Goal: Information Seeking & Learning: Understand process/instructions

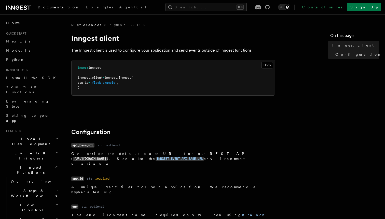
scroll to position [294, 0]
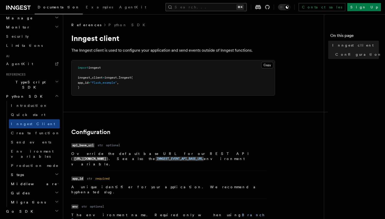
click at [210, 8] on button "Search... ⌘K" at bounding box center [206, 7] width 81 height 8
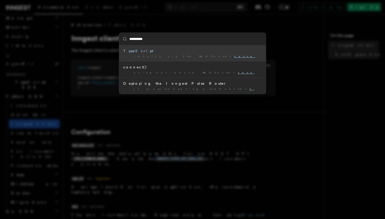
type input "**********"
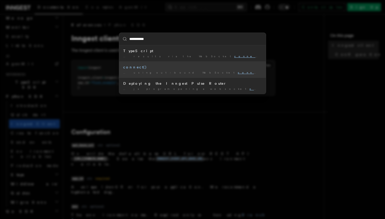
click at [132, 67] on div "connect()" at bounding box center [192, 67] width 139 height 5
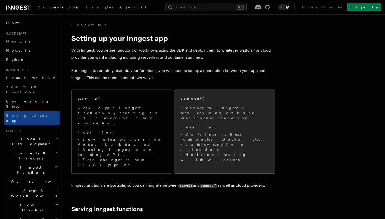
click at [207, 102] on div "connect() Connect to Inngest's servers using out-bound WebSocket connection. Id…" at bounding box center [225, 129] width 88 height 66
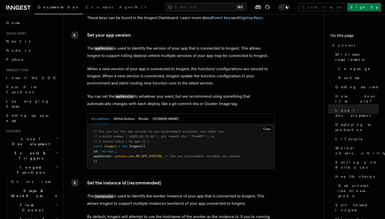
scroll to position [809, 0]
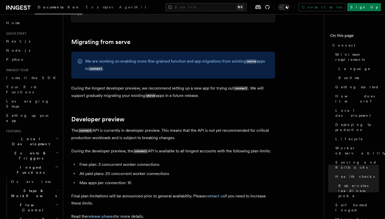
scroll to position [2691, 0]
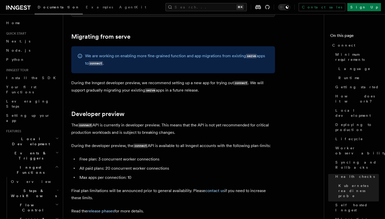
click at [98, 165] on li "All paid plans: 20 concurrent worker connections" at bounding box center [176, 168] width 197 height 7
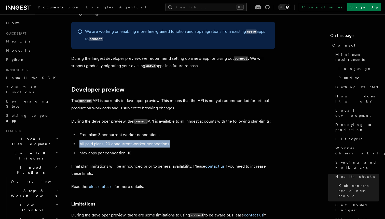
scroll to position [2718, 0]
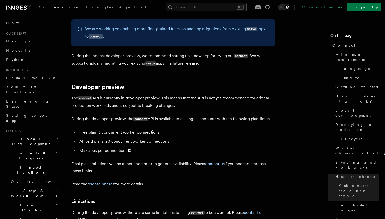
click at [172, 95] on p "The connect API is currently in developer preview. This means that the API is n…" at bounding box center [173, 102] width 204 height 15
